Goal: Find specific page/section: Find specific page/section

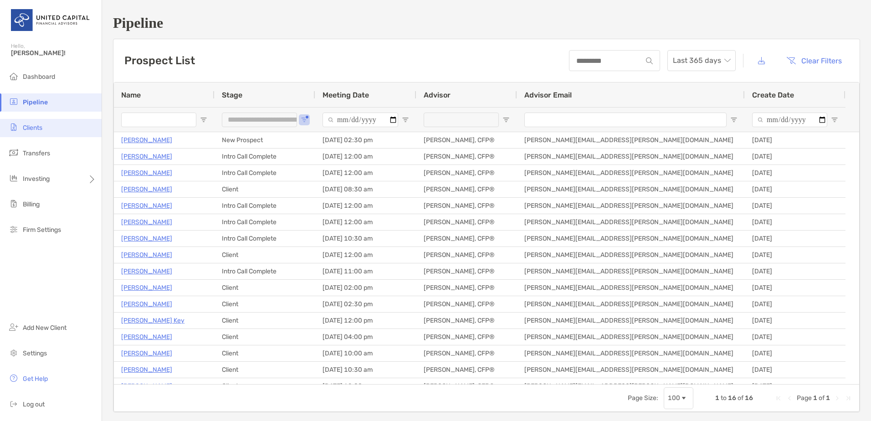
click at [44, 122] on li "Clients" at bounding box center [51, 128] width 102 height 18
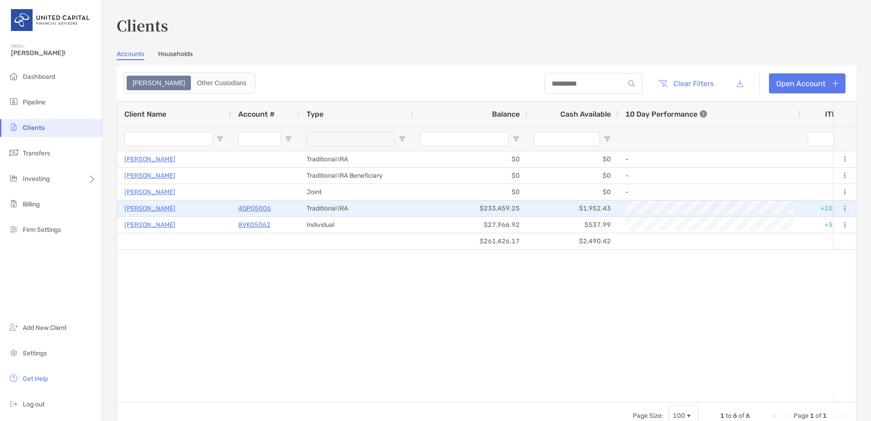
click at [258, 209] on p "4QP05006" at bounding box center [254, 208] width 33 height 11
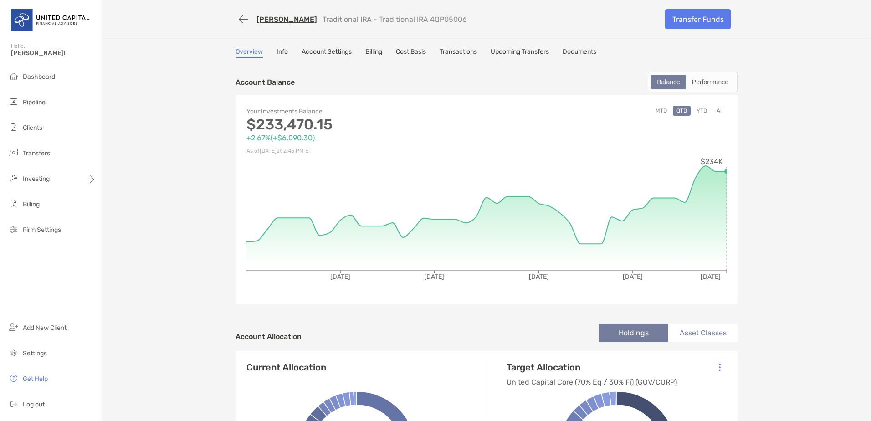
click at [376, 52] on link "Billing" at bounding box center [373, 53] width 17 height 10
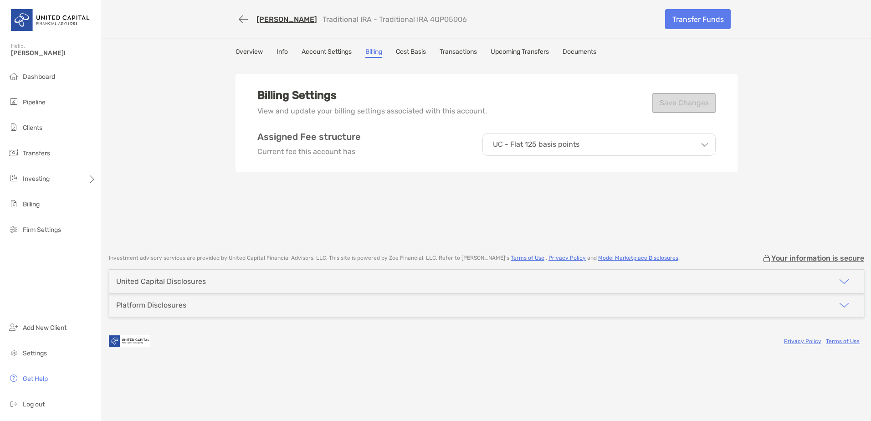
click at [592, 55] on link "Documents" at bounding box center [579, 53] width 34 height 10
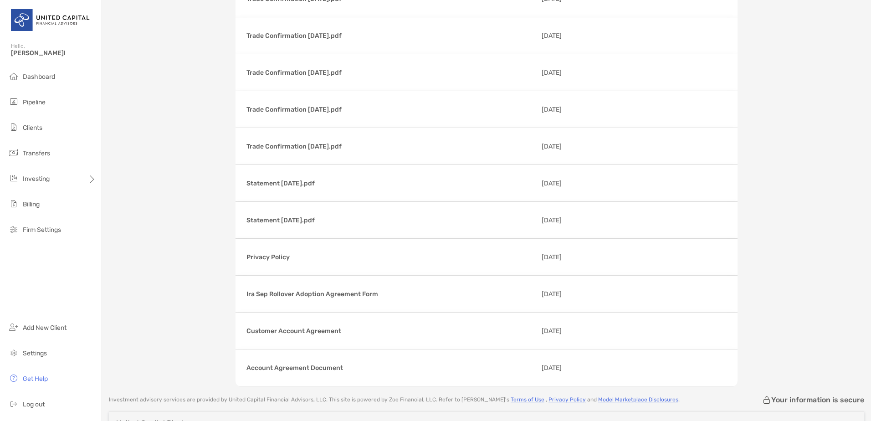
scroll to position [1903, 0]
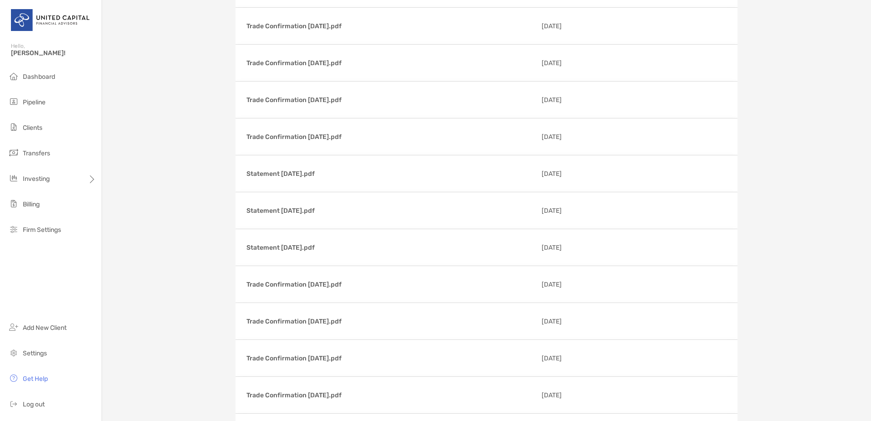
scroll to position [0, 0]
